Goal: Task Accomplishment & Management: Manage account settings

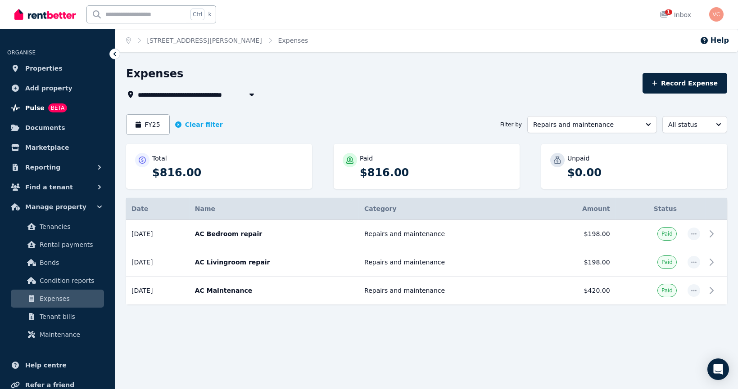
click at [35, 107] on span "Pulse" at bounding box center [34, 108] width 19 height 11
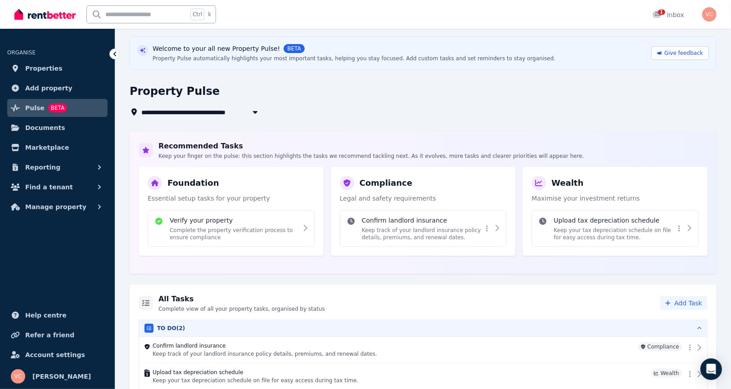
scroll to position [59, 0]
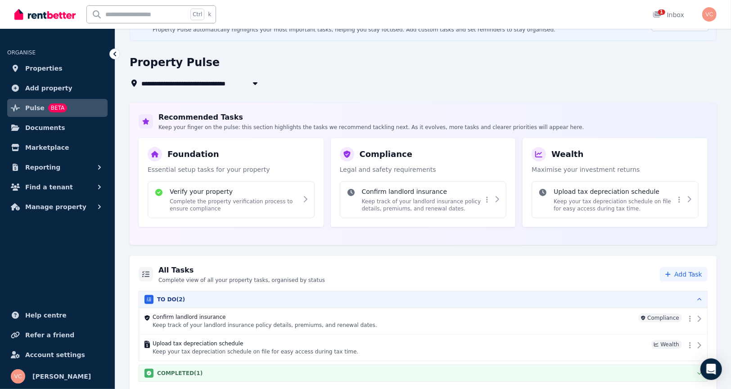
click at [691, 376] on div "COMPLETED ( 1 )" at bounding box center [422, 373] width 557 height 9
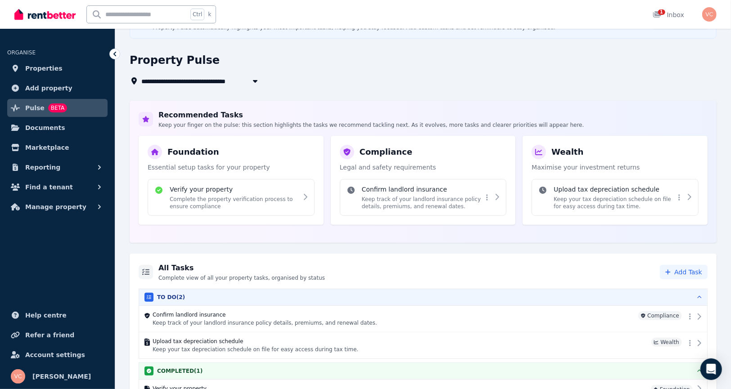
scroll to position [56, 0]
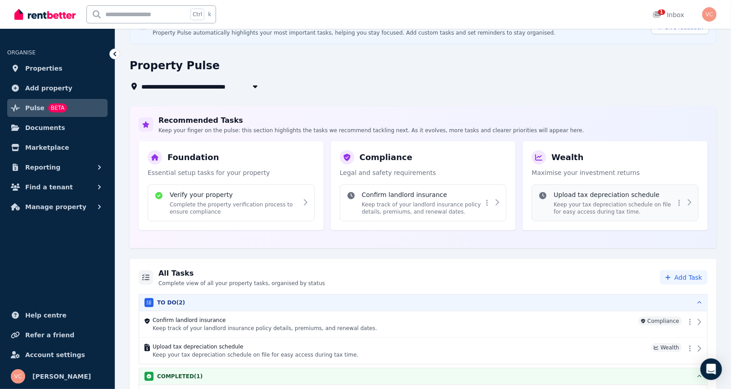
click at [623, 204] on p "Keep your tax depreciation schedule on file for easy access during tax time." at bounding box center [614, 208] width 121 height 14
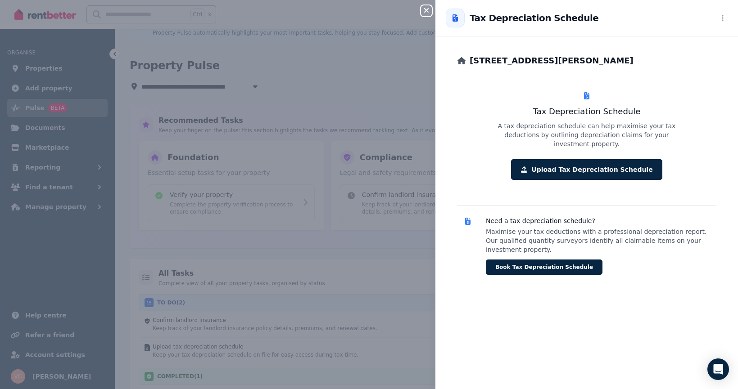
click at [353, 176] on div "Close panel Back to Tax Depreciation Schedule [STREET_ADDRESS][PERSON_NAME] End…" at bounding box center [369, 194] width 738 height 389
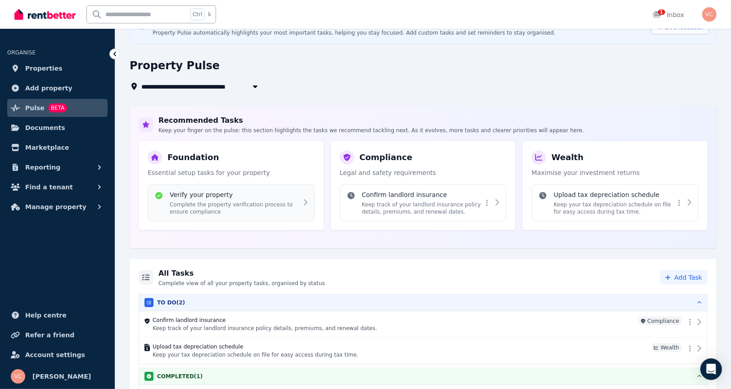
click at [273, 202] on p "Complete the property verification process to ensure compliance" at bounding box center [234, 208] width 128 height 14
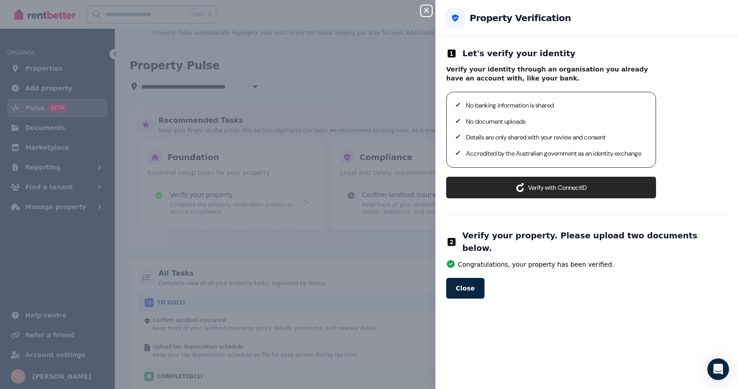
click at [425, 8] on icon "button" at bounding box center [426, 10] width 11 height 7
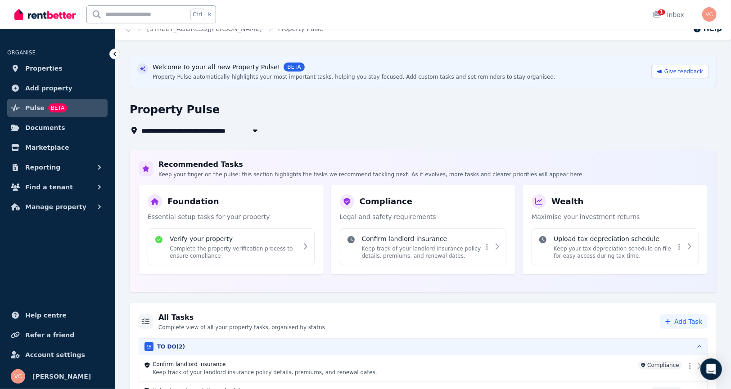
scroll to position [11, 0]
click at [56, 165] on button "Reporting" at bounding box center [57, 167] width 100 height 18
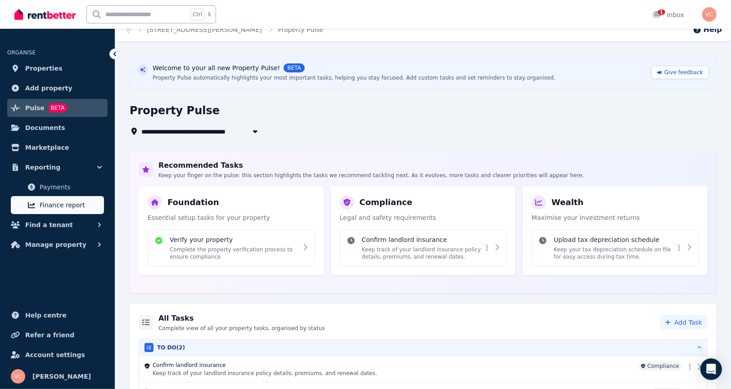
click at [64, 201] on span "Finance report" at bounding box center [70, 205] width 61 height 11
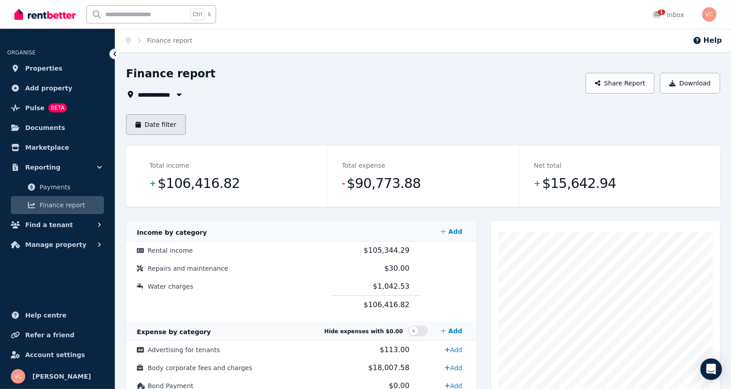
click at [162, 121] on button "Date filter" at bounding box center [156, 124] width 60 height 21
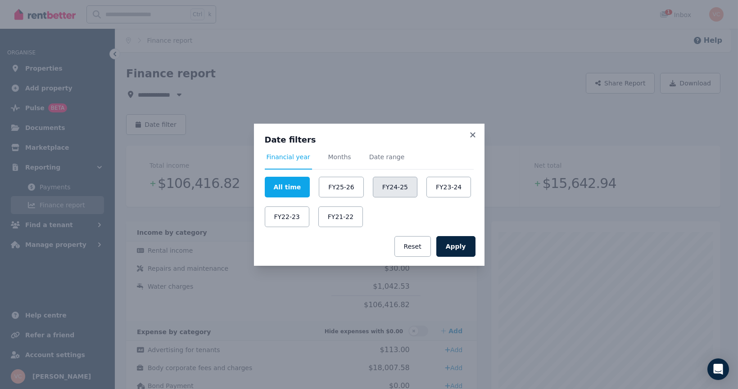
click at [382, 186] on button "FY24-25" at bounding box center [395, 187] width 45 height 21
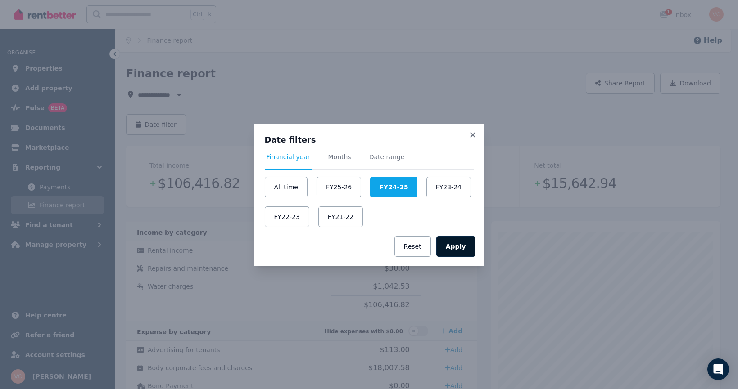
click at [465, 244] on button "Apply" at bounding box center [455, 246] width 39 height 21
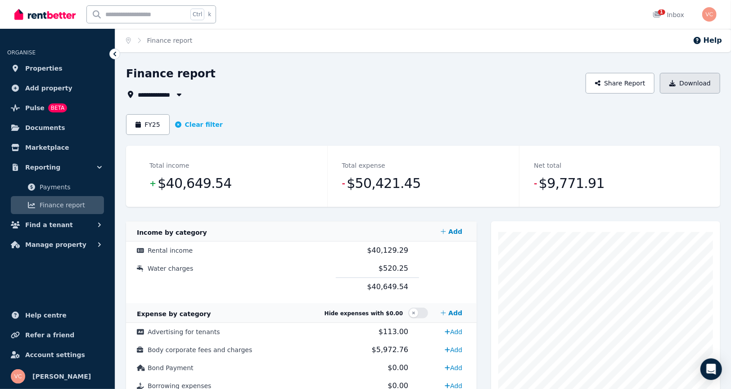
click at [694, 81] on button "Download" at bounding box center [690, 83] width 60 height 21
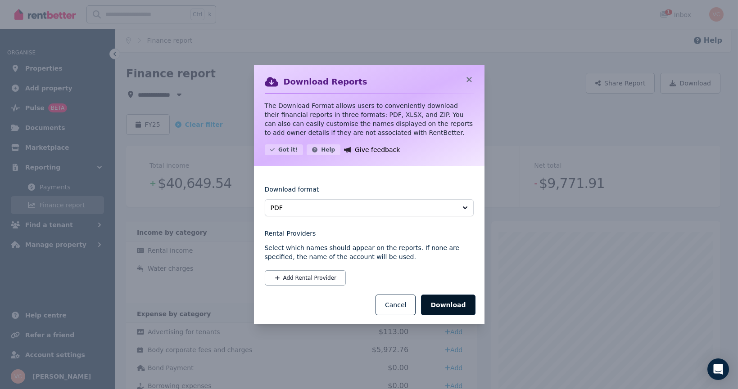
click at [452, 308] on button "Download" at bounding box center [448, 305] width 54 height 21
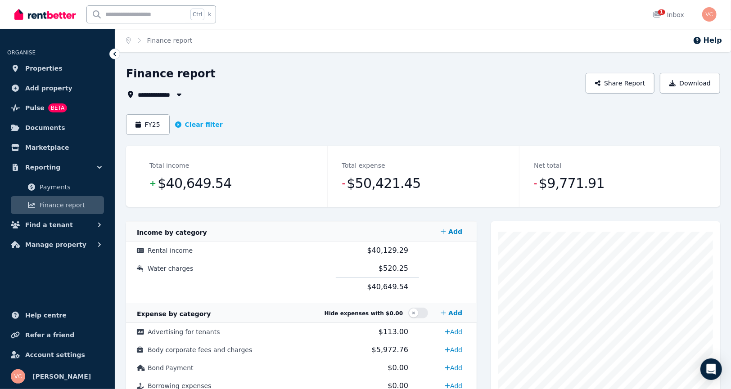
click at [567, 98] on div "**********" at bounding box center [353, 94] width 454 height 11
click at [654, 10] on div "1" at bounding box center [660, 14] width 14 height 9
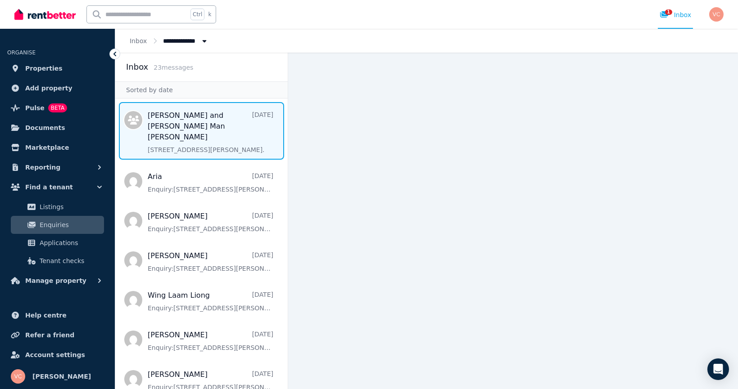
click at [176, 131] on span "Message list" at bounding box center [201, 131] width 172 height 58
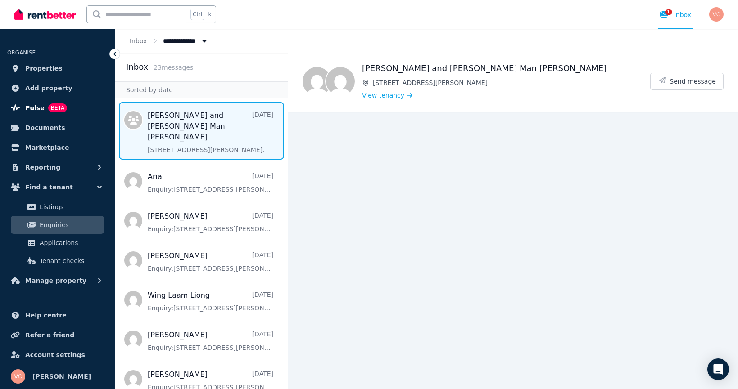
click at [32, 108] on span "Pulse" at bounding box center [34, 108] width 19 height 11
